Goal: Task Accomplishment & Management: Use online tool/utility

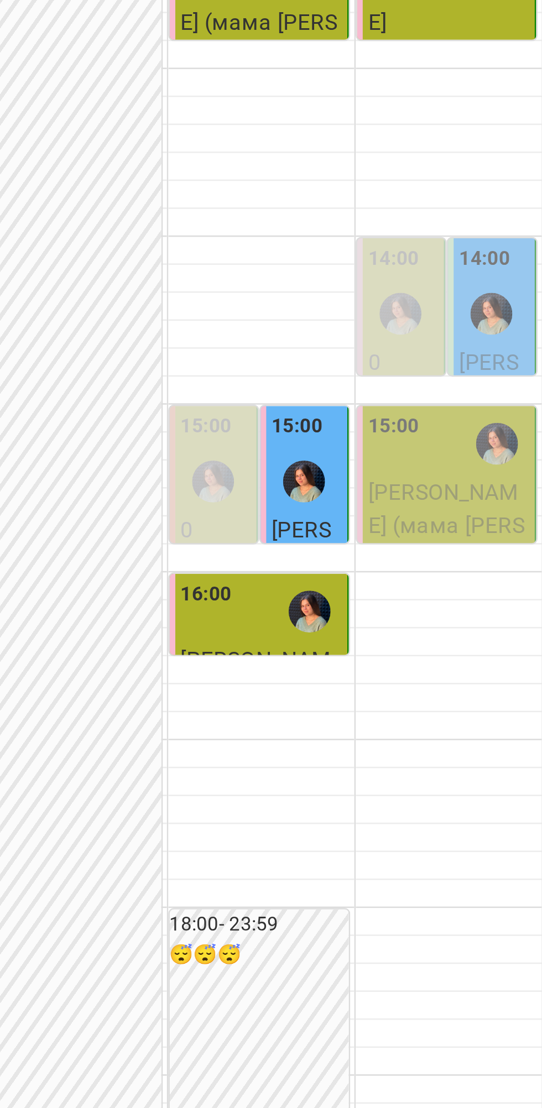
click at [525, 438] on img "Ніколь [фоно]" at bounding box center [521, 430] width 17 height 17
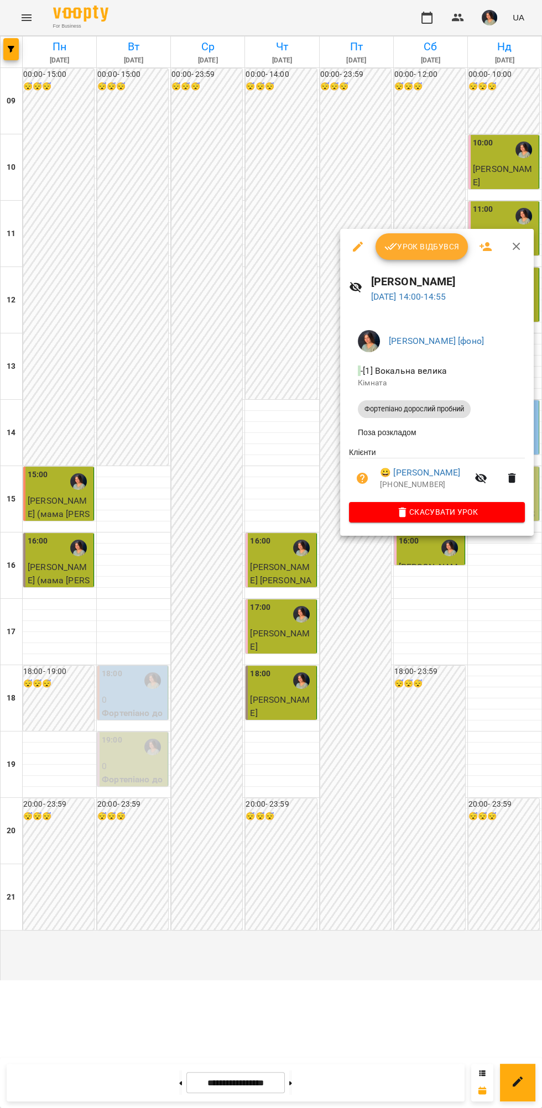
click at [434, 791] on div at bounding box center [271, 554] width 542 height 1108
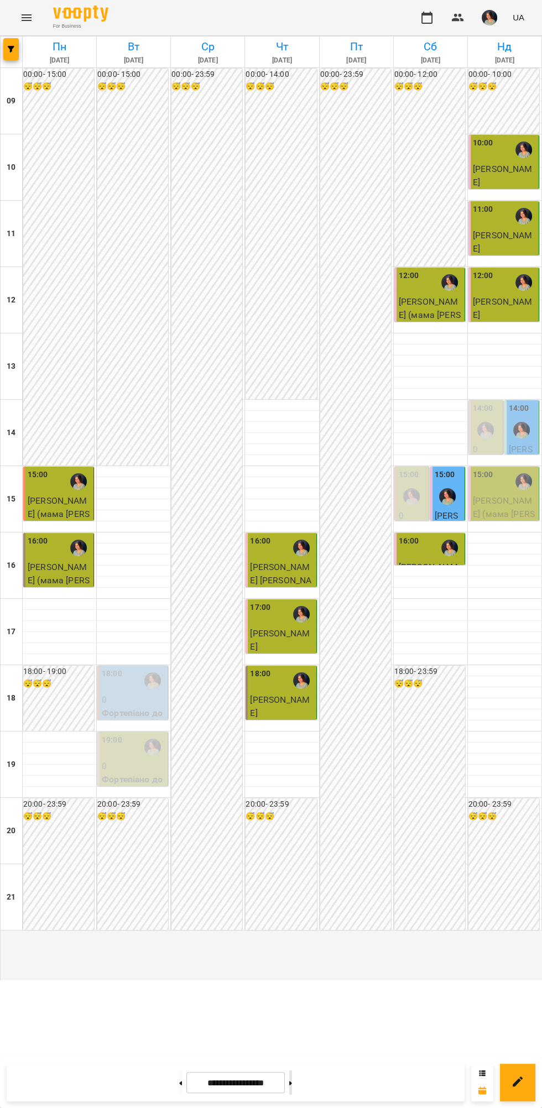
click at [292, 1079] on button at bounding box center [290, 1082] width 3 height 24
type input "**********"
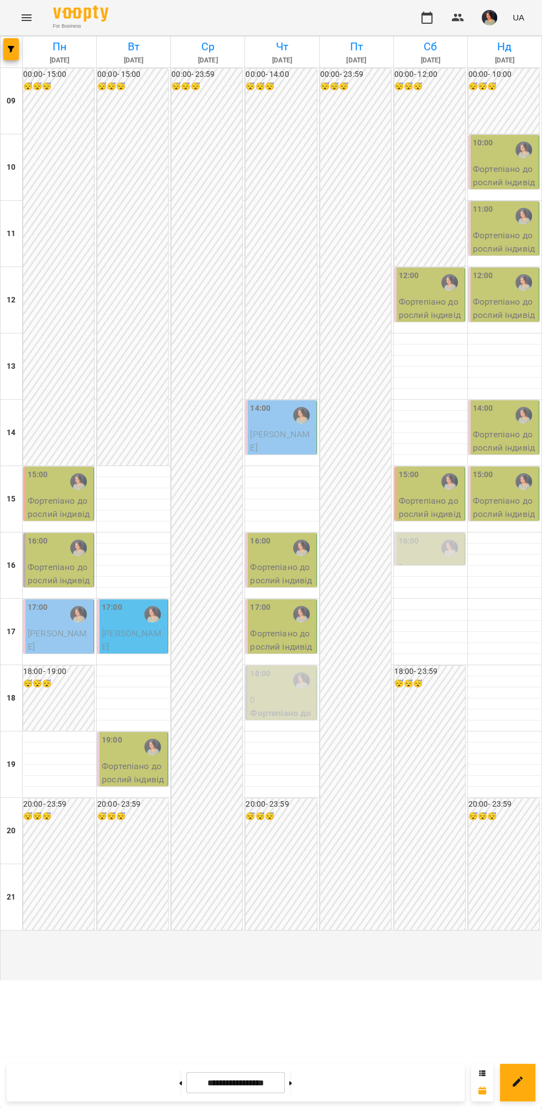
click at [300, 759] on p "Фортепіано дорослий індивідуальний ([PERSON_NAME] )" at bounding box center [282, 733] width 64 height 52
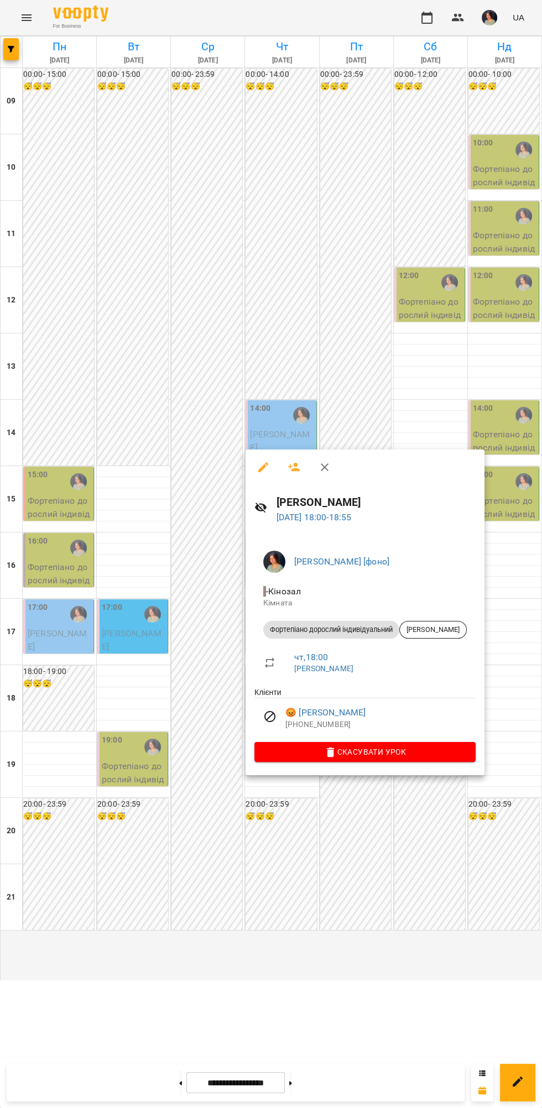
click at [366, 938] on div at bounding box center [271, 554] width 542 height 1108
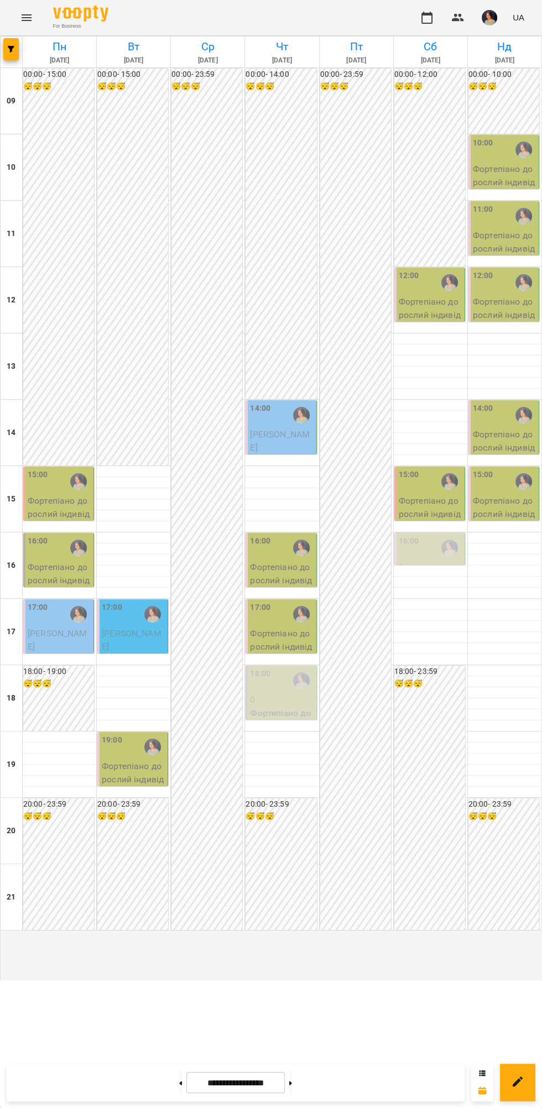
click at [455, 556] on img "Ніколь [фоно]" at bounding box center [449, 548] width 17 height 17
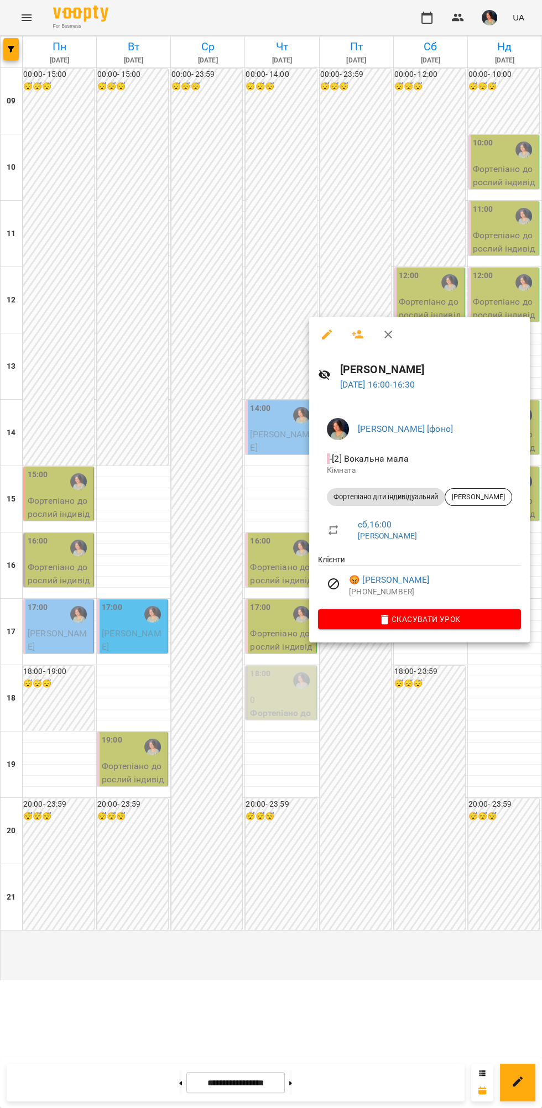
click at [411, 784] on div at bounding box center [271, 554] width 542 height 1108
